Goal: Information Seeking & Learning: Check status

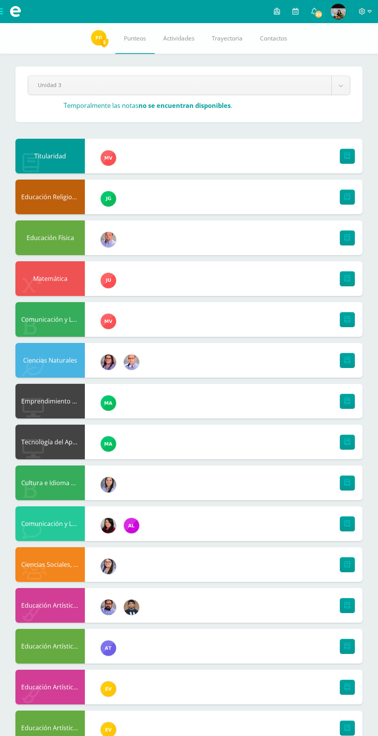
click at [177, 37] on span "Actividades" at bounding box center [178, 38] width 31 height 8
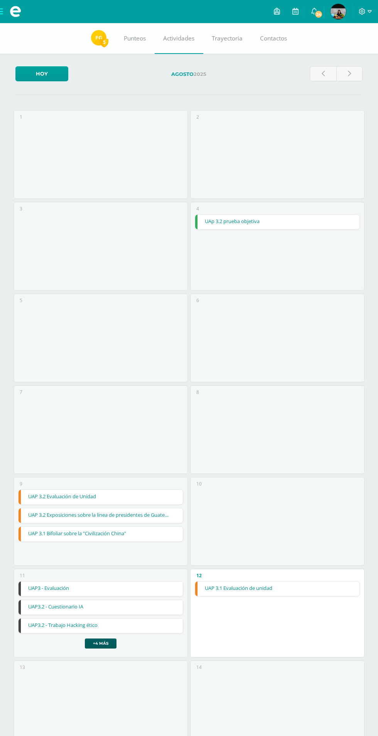
click at [136, 34] on link "Punteos" at bounding box center [134, 38] width 39 height 31
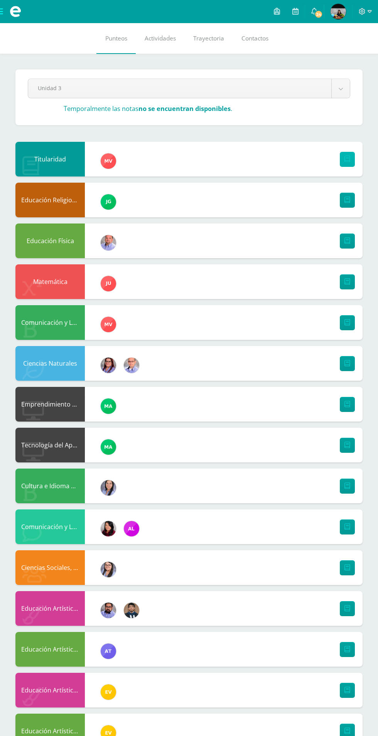
click at [347, 160] on icon at bounding box center [347, 159] width 6 height 7
click at [362, 11] on icon at bounding box center [361, 11] width 7 height 7
click at [365, 11] on icon at bounding box center [361, 11] width 7 height 7
click at [321, 52] on icon at bounding box center [320, 52] width 5 height 5
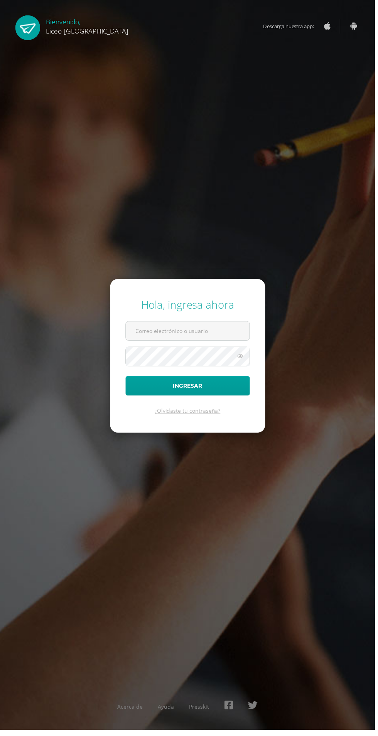
click at [154, 343] on input "text" at bounding box center [189, 333] width 124 height 19
type input "500258"
click at [126, 379] on button "Ingresar" at bounding box center [188, 389] width 125 height 20
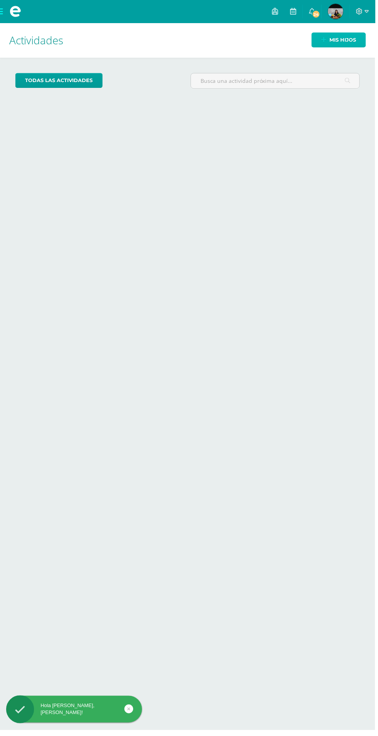
click at [326, 40] on icon at bounding box center [326, 40] width 5 height 7
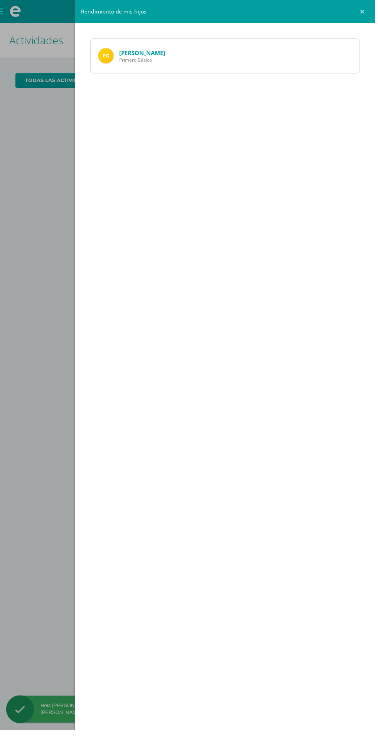
click at [107, 53] on img at bounding box center [106, 56] width 15 height 15
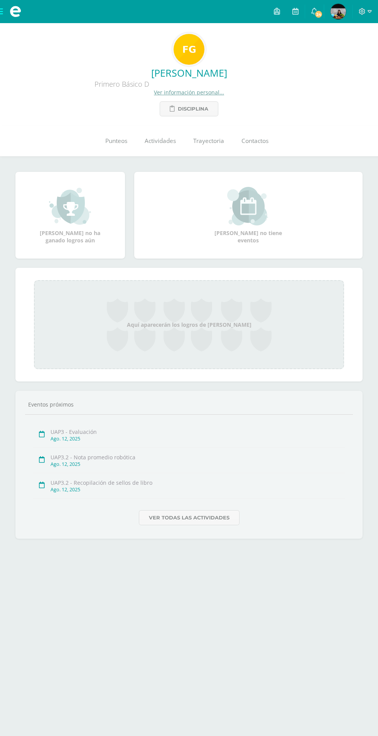
click at [111, 135] on link "Punteos" at bounding box center [115, 141] width 39 height 31
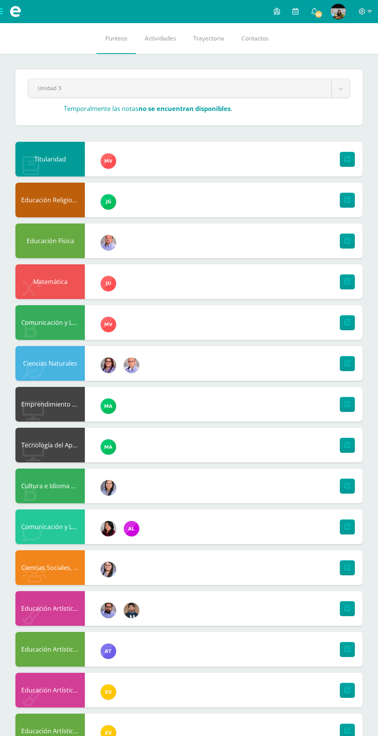
click at [128, 610] on img at bounding box center [131, 610] width 15 height 15
click at [104, 610] on img at bounding box center [108, 610] width 15 height 15
click at [104, 570] on img at bounding box center [108, 569] width 15 height 15
